Goal: Task Accomplishment & Management: Complete application form

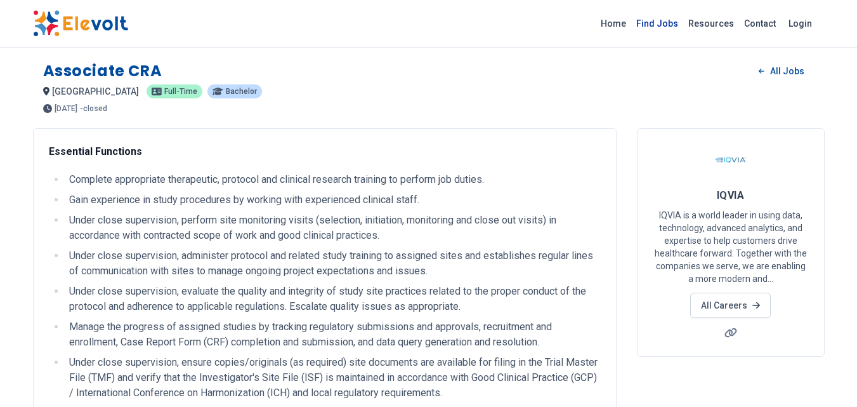
click at [673, 18] on link "Find Jobs" at bounding box center [657, 23] width 52 height 20
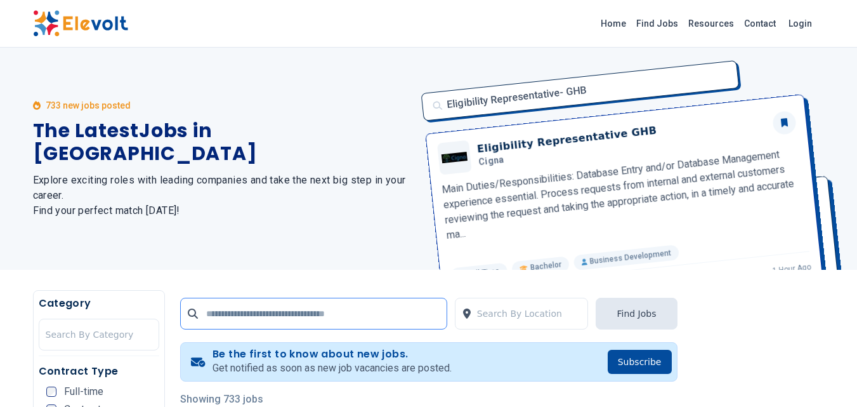
click at [430, 313] on input "text" at bounding box center [313, 314] width 267 height 32
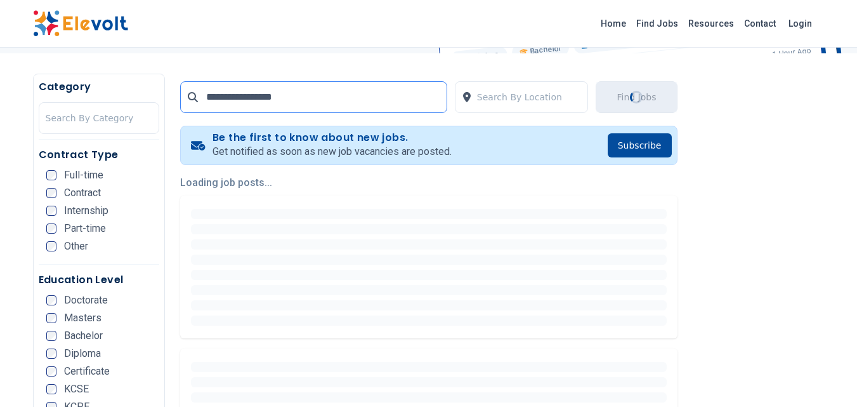
scroll to position [218, 0]
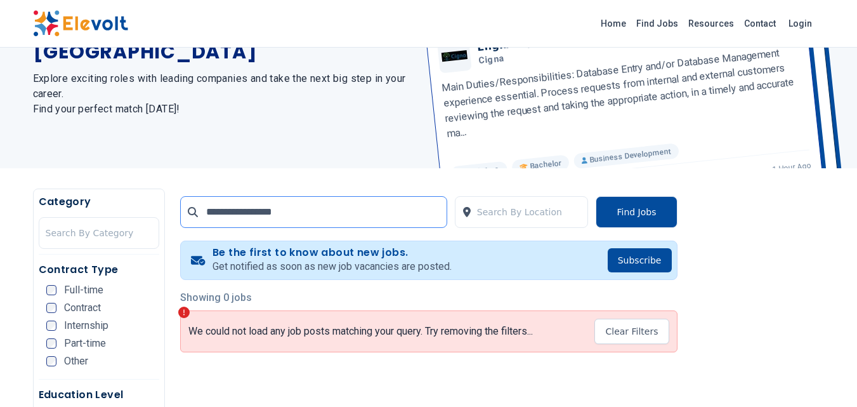
scroll to position [106, 0]
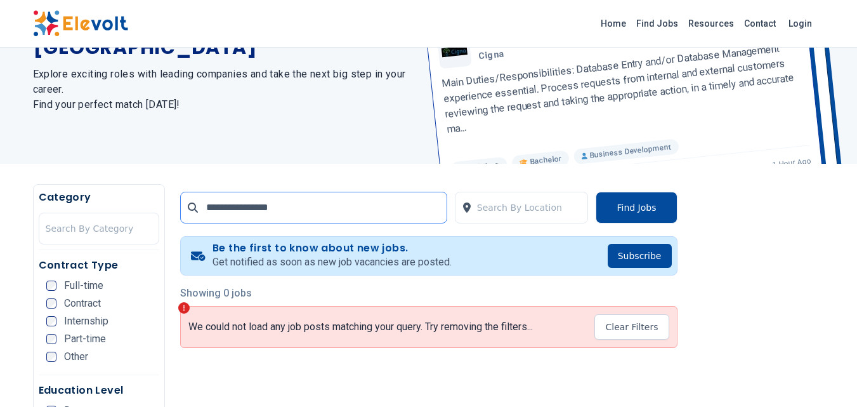
scroll to position [7, 0]
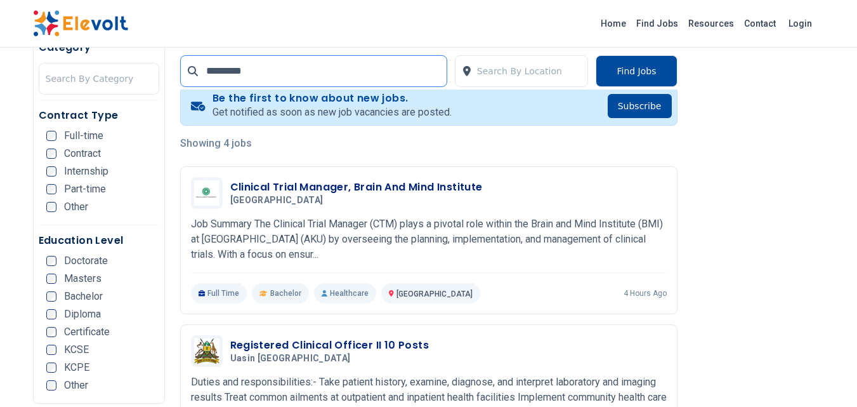
scroll to position [141, 0]
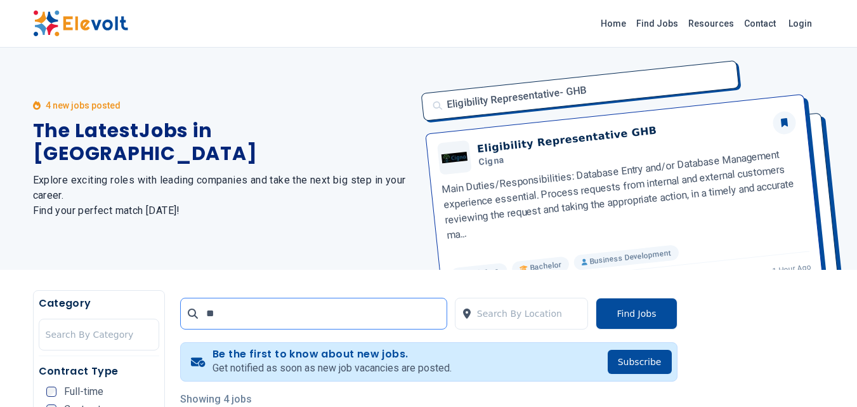
type input "*"
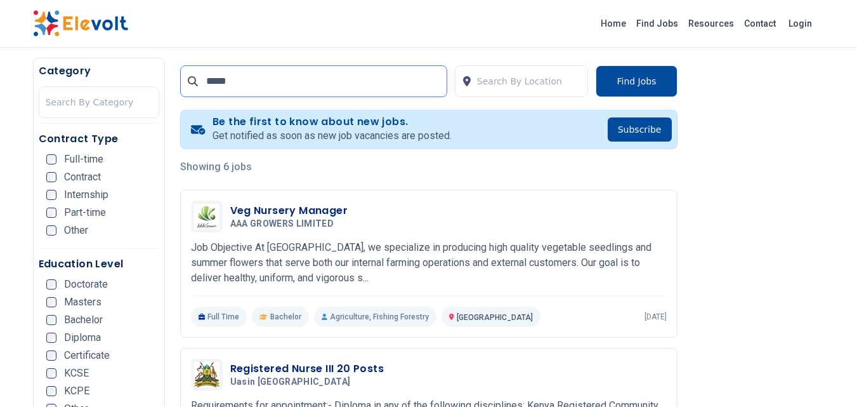
scroll to position [240, 0]
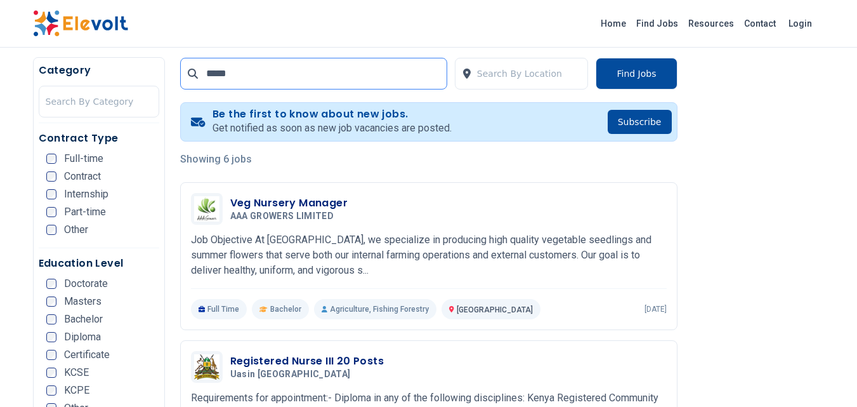
type input "*****"
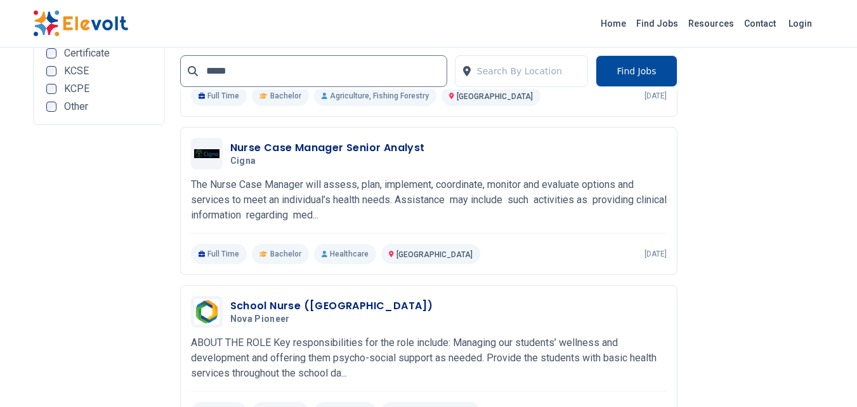
scroll to position [768, 0]
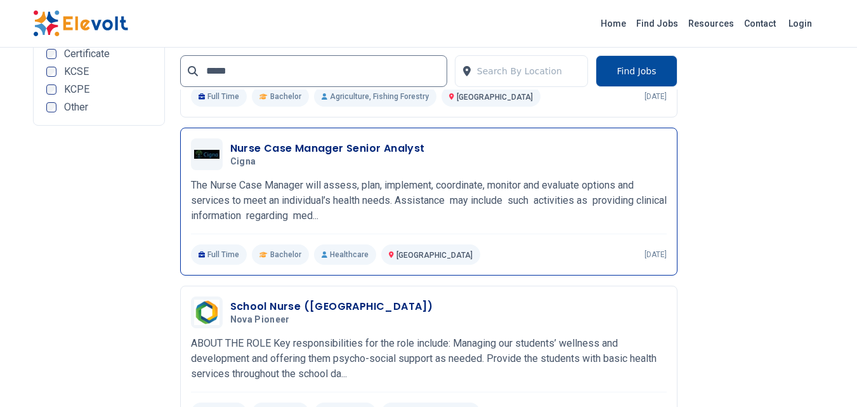
click at [259, 165] on h5 "Cigna" at bounding box center [325, 161] width 190 height 11
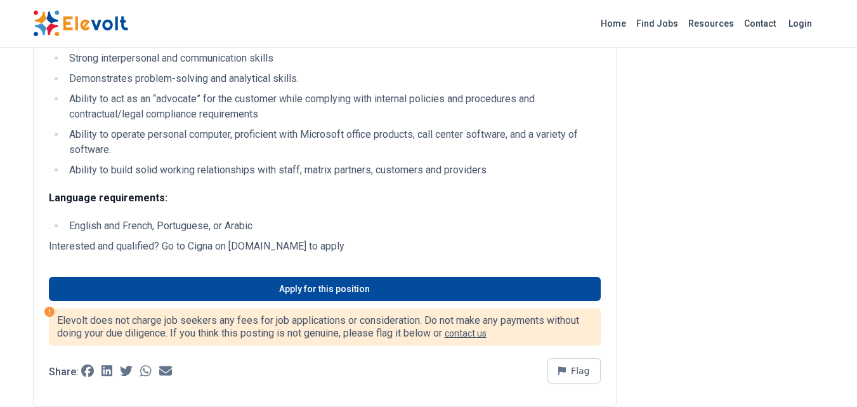
scroll to position [846, 0]
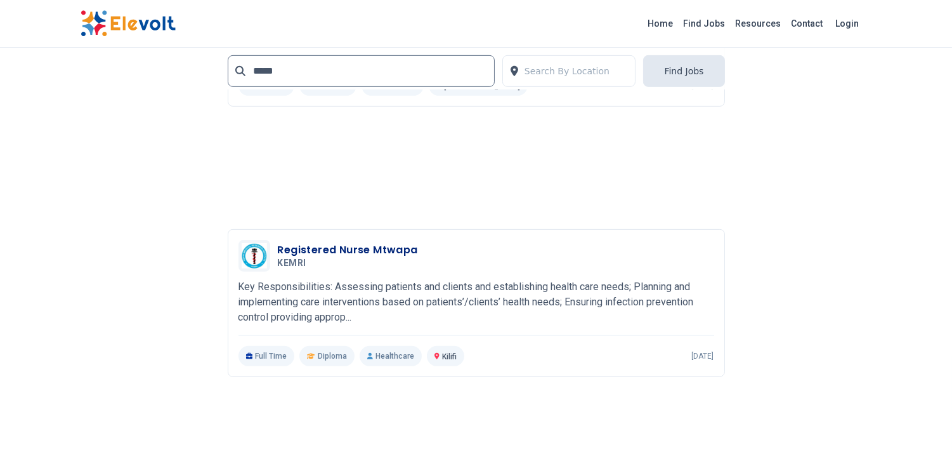
scroll to position [1096, 0]
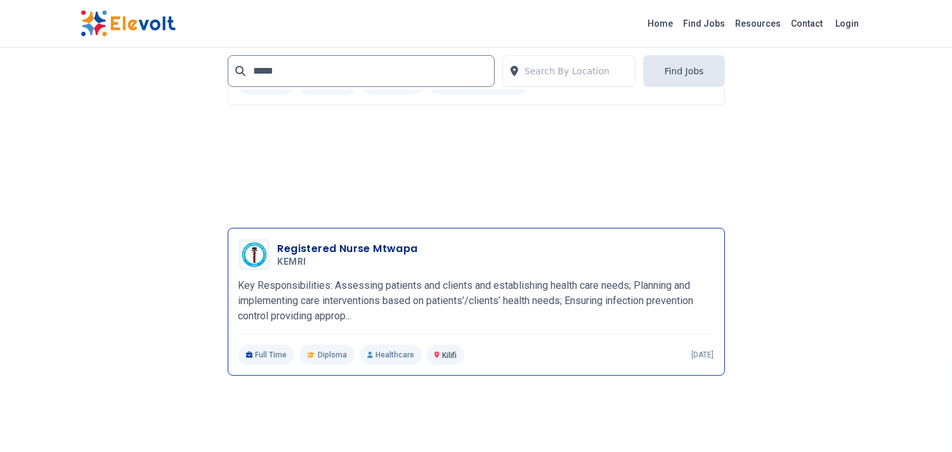
click at [280, 273] on div "Registered Nurse Mtwapa KEMRI 08/13/2025 09/12/2025 Kilifi KE Key Responsibilit…" at bounding box center [477, 302] width 476 height 126
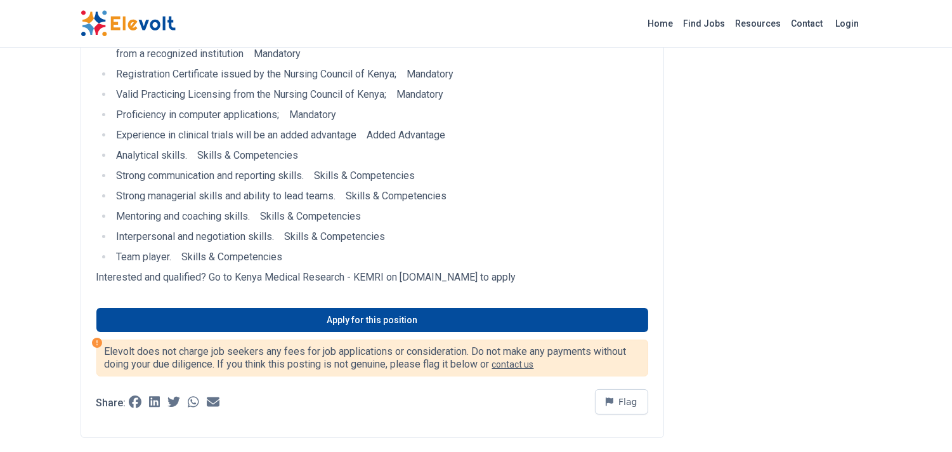
scroll to position [337, 0]
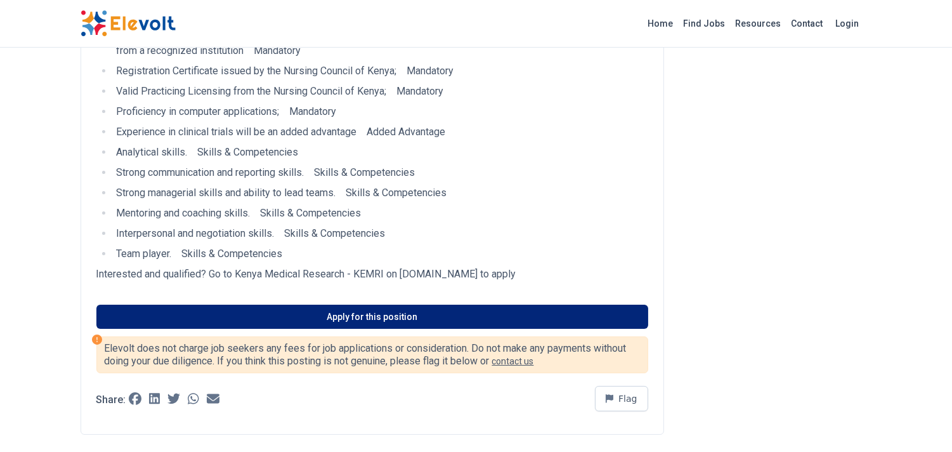
click at [292, 327] on link "Apply for this position" at bounding box center [372, 316] width 552 height 24
